Goal: Obtain resource: Download file/media

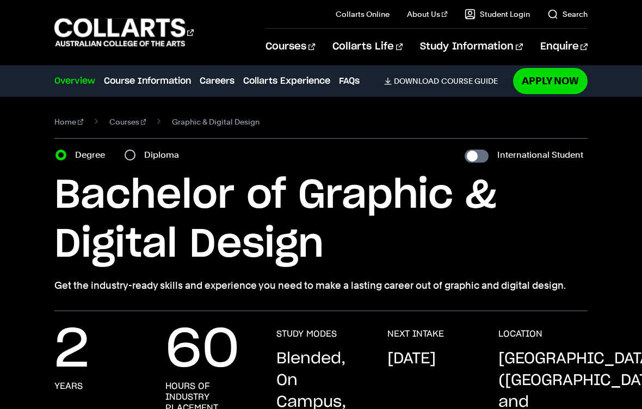
click at [559, 77] on link "Apply Now" at bounding box center [550, 81] width 75 height 26
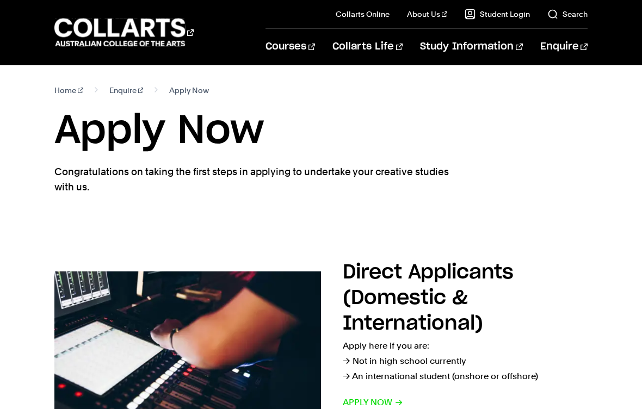
click at [53, 77] on div "Home Enquire Apply Now Apply Now Congratulations on taking the first steps in a…" at bounding box center [321, 153] width 642 height 177
click at [65, 84] on link "Home" at bounding box center [68, 90] width 29 height 15
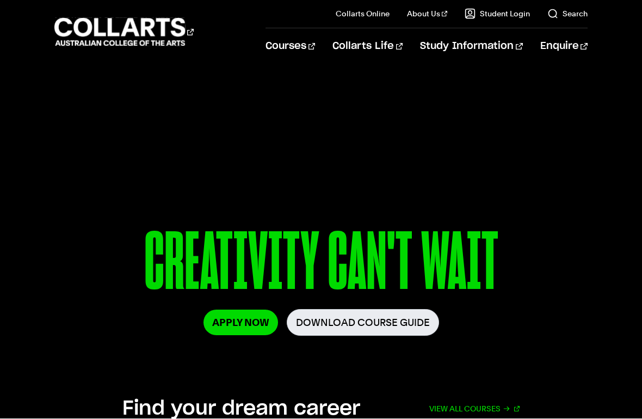
scroll to position [32, 0]
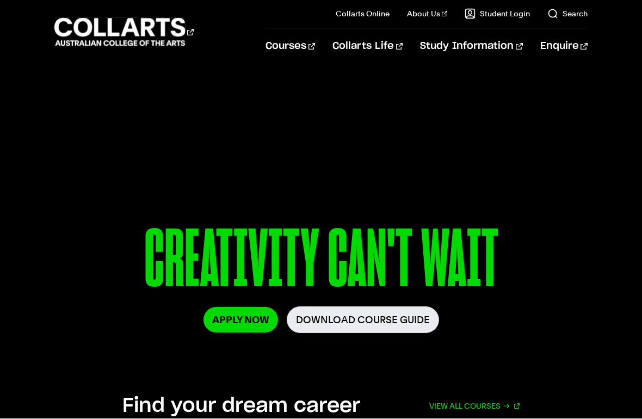
click at [373, 295] on p "CREATIVITY CAN'T WAIT" at bounding box center [320, 263] width 533 height 88
click at [420, 317] on link "Download Course Guide" at bounding box center [363, 320] width 152 height 27
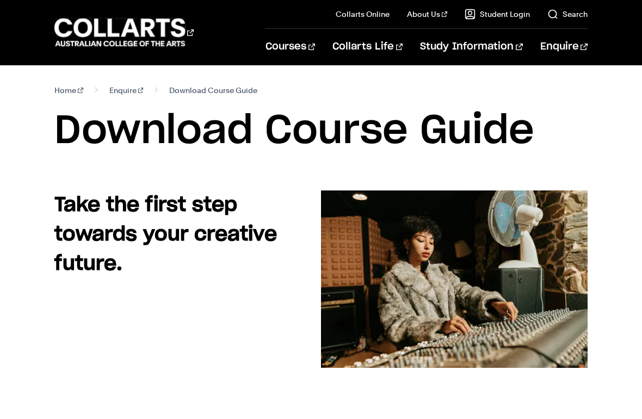
click at [431, 134] on h1 "Download Course Guide" at bounding box center [320, 131] width 533 height 49
